Goal: Entertainment & Leisure: Consume media (video, audio)

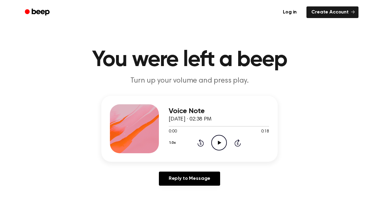
click at [221, 140] on icon "Play Audio" at bounding box center [220, 143] width 16 height 16
click at [219, 144] on icon at bounding box center [219, 143] width 3 height 4
click at [220, 142] on icon "Play Audio" at bounding box center [220, 143] width 16 height 16
click at [216, 141] on icon "Play Audio" at bounding box center [220, 143] width 16 height 16
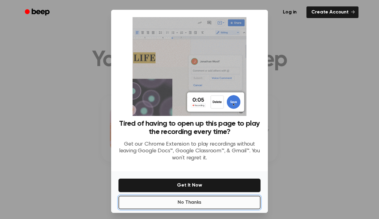
click at [204, 203] on button "No Thanks" at bounding box center [190, 202] width 142 height 13
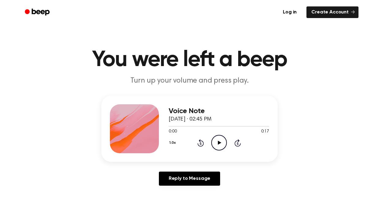
click at [219, 146] on icon "Play Audio" at bounding box center [220, 143] width 16 height 16
click at [219, 142] on icon "Play Audio" at bounding box center [220, 143] width 16 height 16
click at [222, 139] on icon "Play Audio" at bounding box center [220, 143] width 16 height 16
click at [220, 138] on icon "Play Audio" at bounding box center [220, 143] width 16 height 16
click at [218, 145] on icon "Play Audio" at bounding box center [220, 143] width 16 height 16
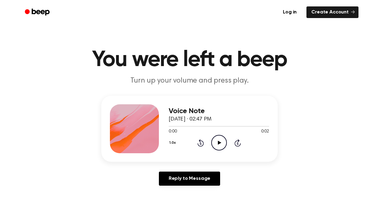
click at [218, 146] on icon "Play Audio" at bounding box center [220, 143] width 16 height 16
click at [221, 141] on icon "Play Audio" at bounding box center [220, 143] width 16 height 16
click at [219, 143] on icon at bounding box center [219, 143] width 3 height 4
click at [223, 144] on icon "Play Audio" at bounding box center [220, 143] width 16 height 16
click at [221, 143] on icon "Play Audio" at bounding box center [220, 143] width 16 height 16
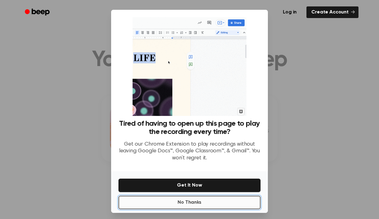
click at [208, 202] on button "No Thanks" at bounding box center [190, 202] width 142 height 13
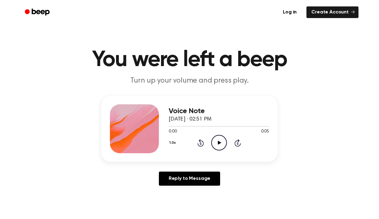
click at [217, 142] on icon "Play Audio" at bounding box center [220, 143] width 16 height 16
click at [217, 138] on icon "Play Audio" at bounding box center [220, 143] width 16 height 16
click at [218, 143] on icon at bounding box center [219, 143] width 3 height 4
click at [217, 139] on icon "Play Audio" at bounding box center [220, 143] width 16 height 16
